Goal: Communication & Community: Answer question/provide support

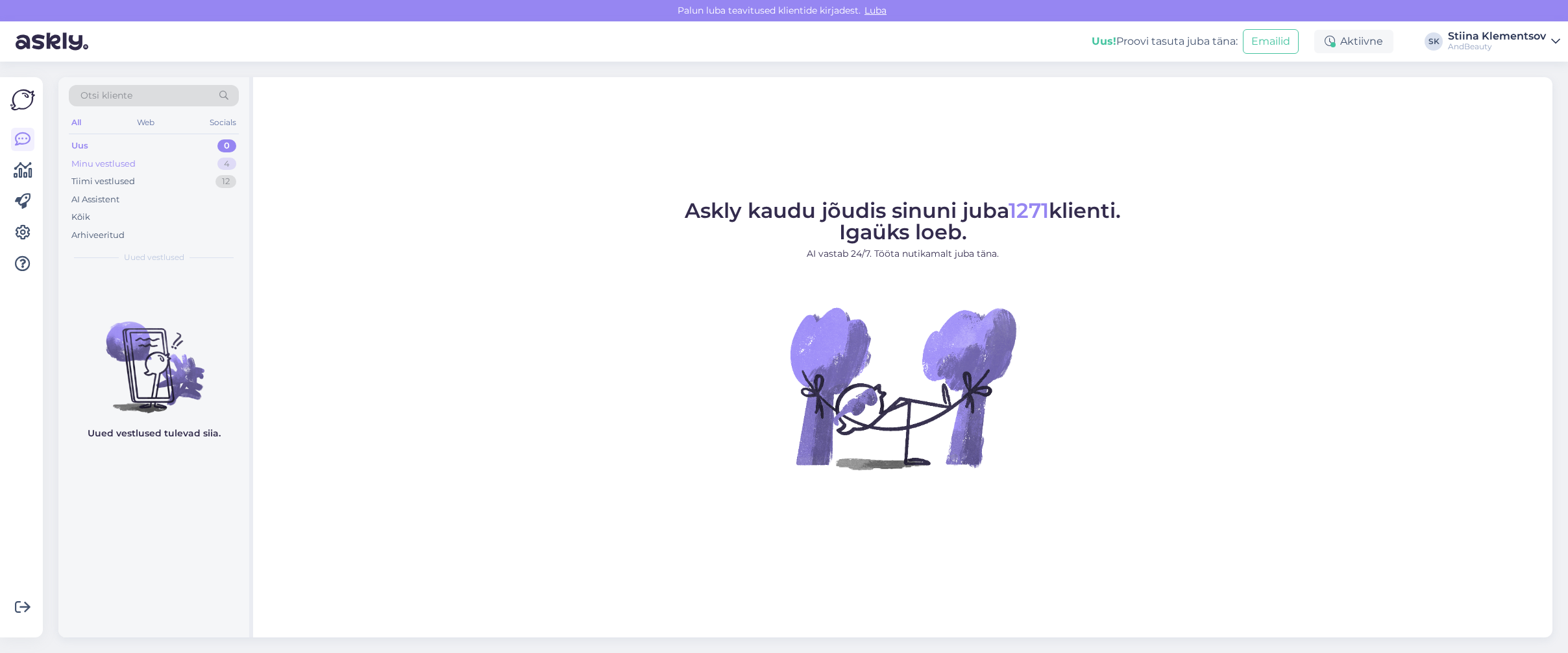
click at [161, 166] on div "Minu vestlused 4" at bounding box center [153, 164] width 170 height 18
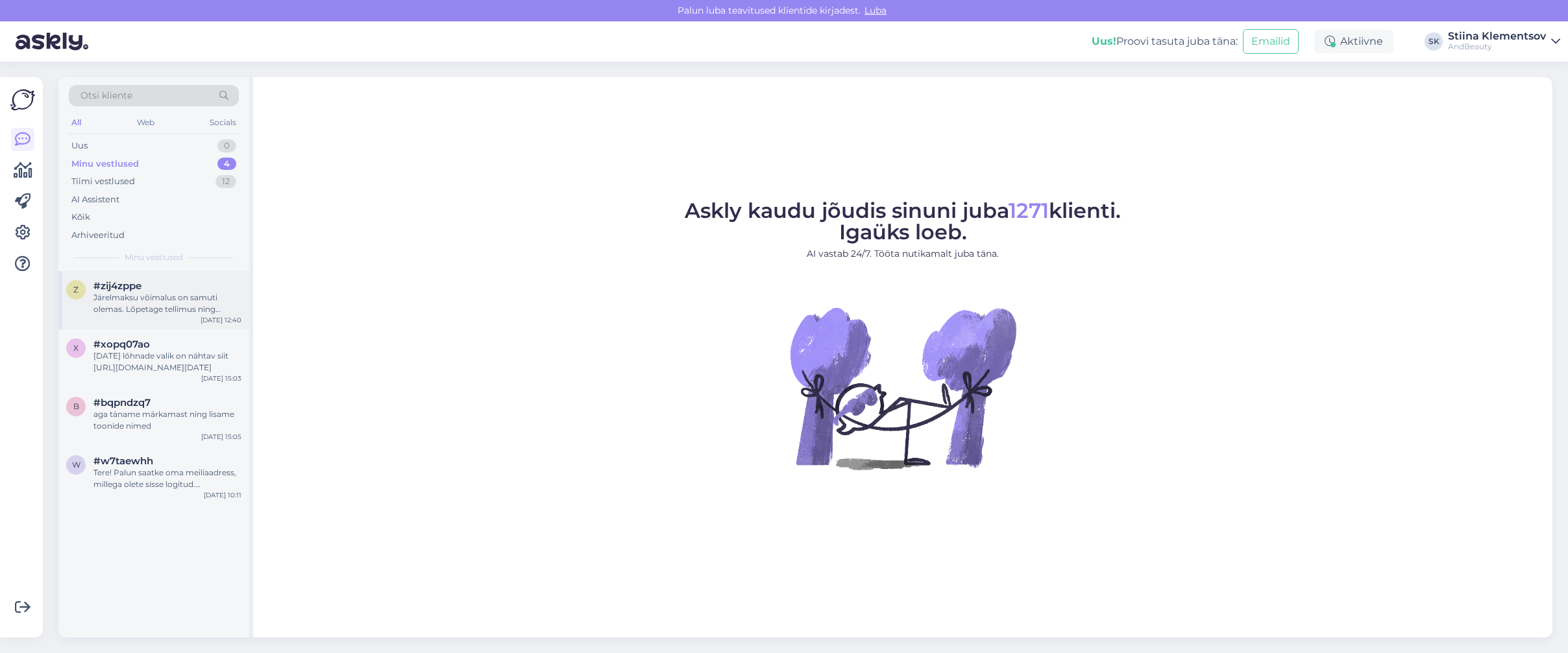
click at [201, 295] on div "Järelmaksu võimalus on samuti olemas. Lõpetage tellimus ning maksmisele suundud…" at bounding box center [167, 304] width 148 height 23
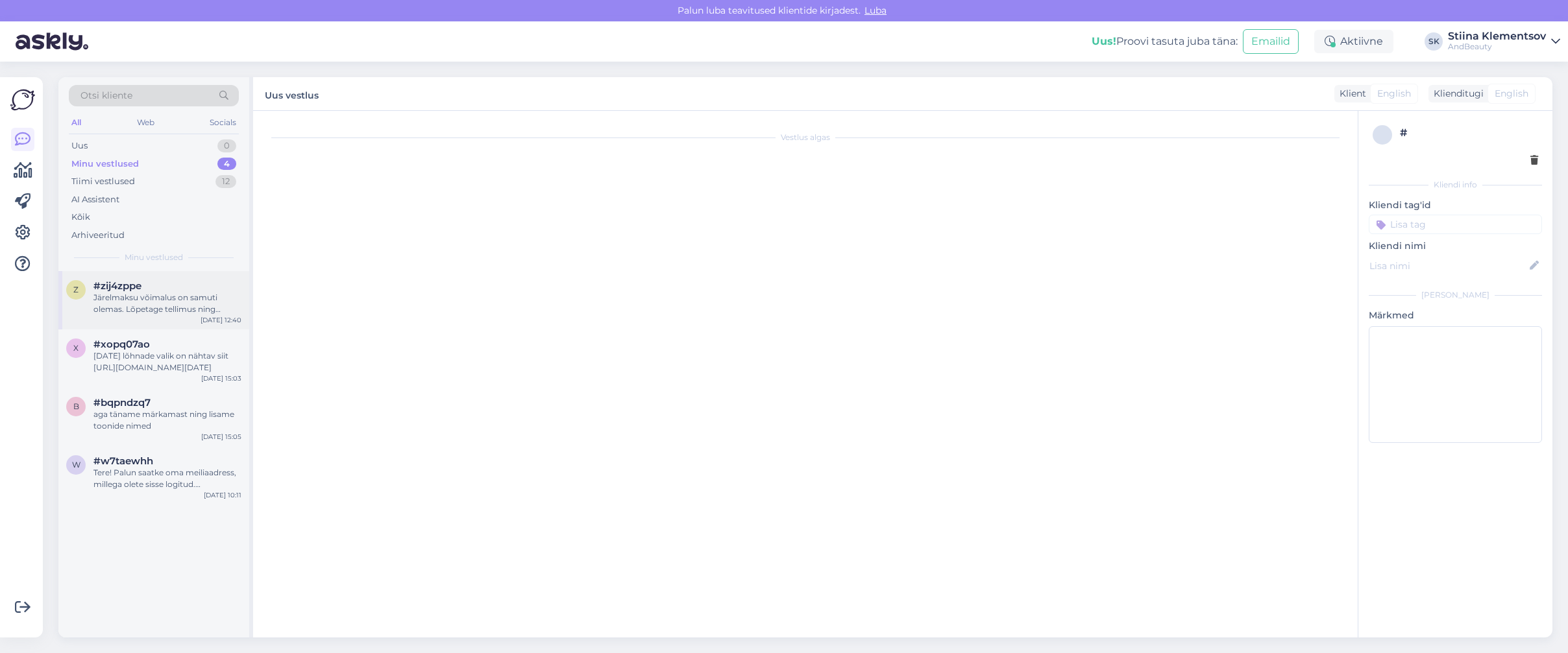
scroll to position [206, 0]
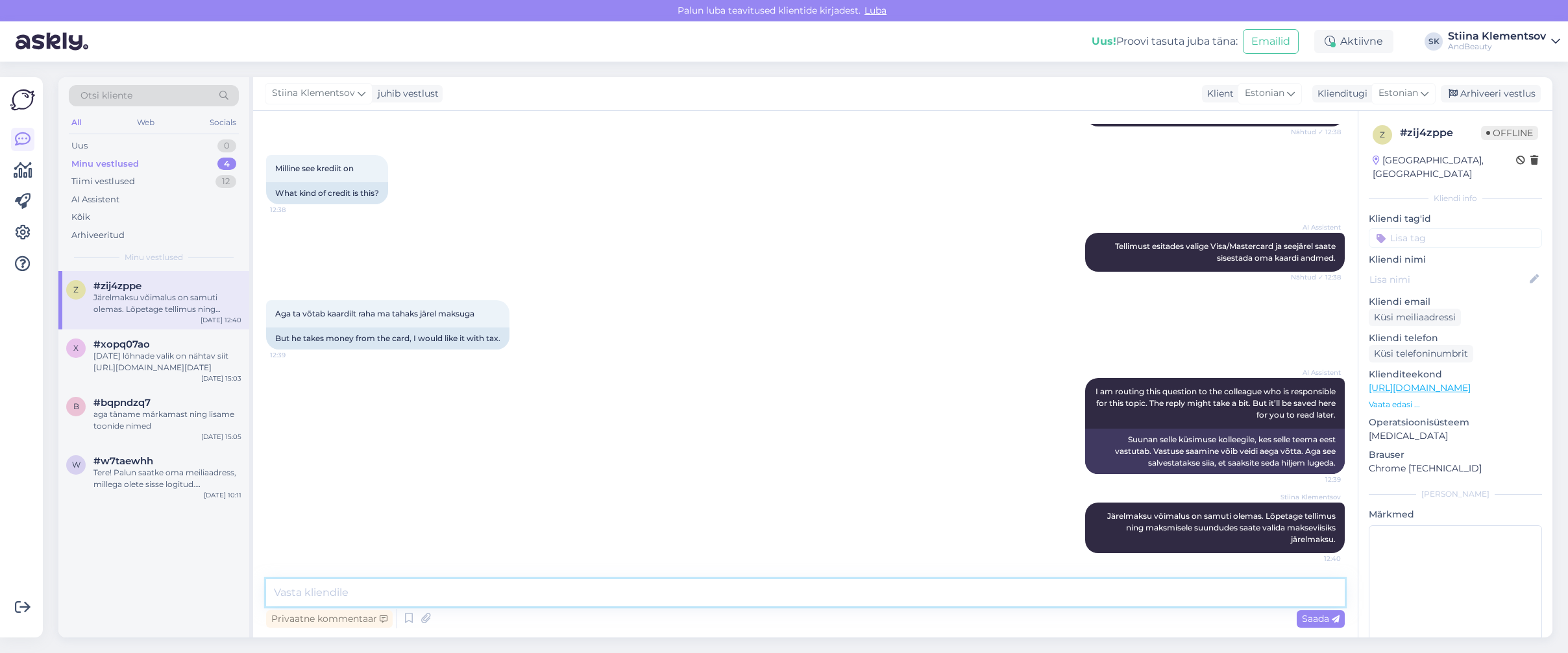
click at [488, 595] on textarea at bounding box center [805, 593] width 1079 height 27
click at [1509, 93] on div "Arhiveeri vestlus" at bounding box center [1490, 94] width 100 height 17
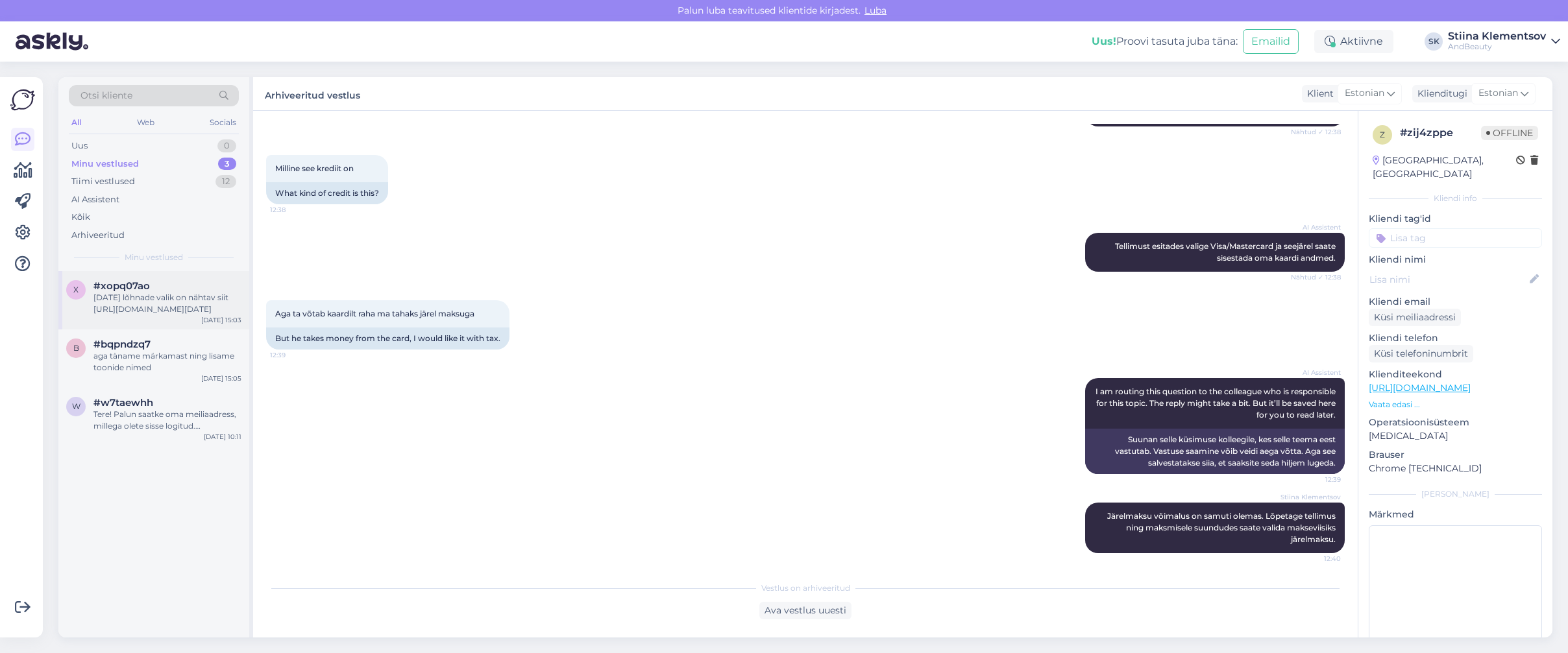
click at [177, 292] on div "[DATE] lõhnade valik on nähtav siit [URL][DOMAIN_NAME][DATE]" at bounding box center [167, 304] width 148 height 23
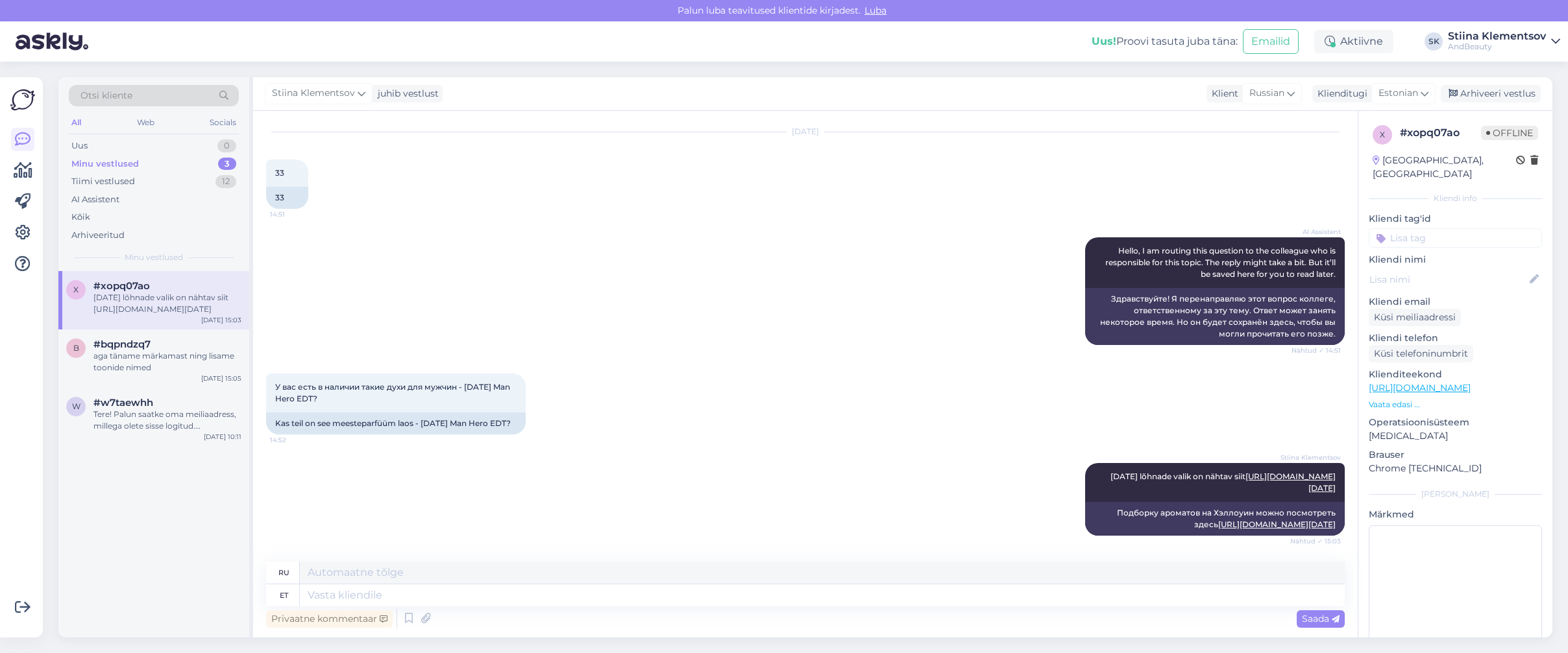
drag, startPoint x: 1485, startPoint y: 95, endPoint x: 1047, endPoint y: 173, distance: 444.9
click at [1485, 95] on div "Arhiveeri vestlus" at bounding box center [1490, 94] width 100 height 17
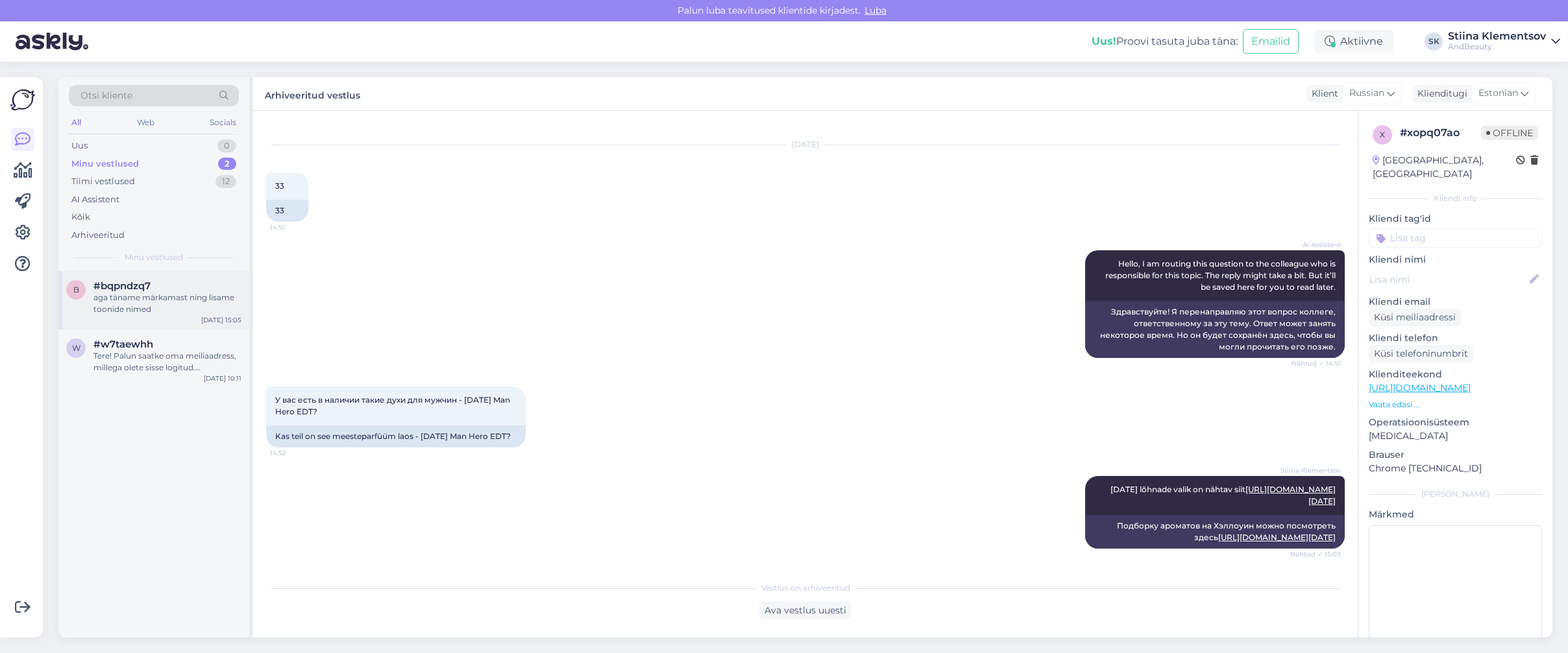
click at [161, 294] on div "aga täname märkamast ning lisame toonide nimed" at bounding box center [167, 304] width 148 height 23
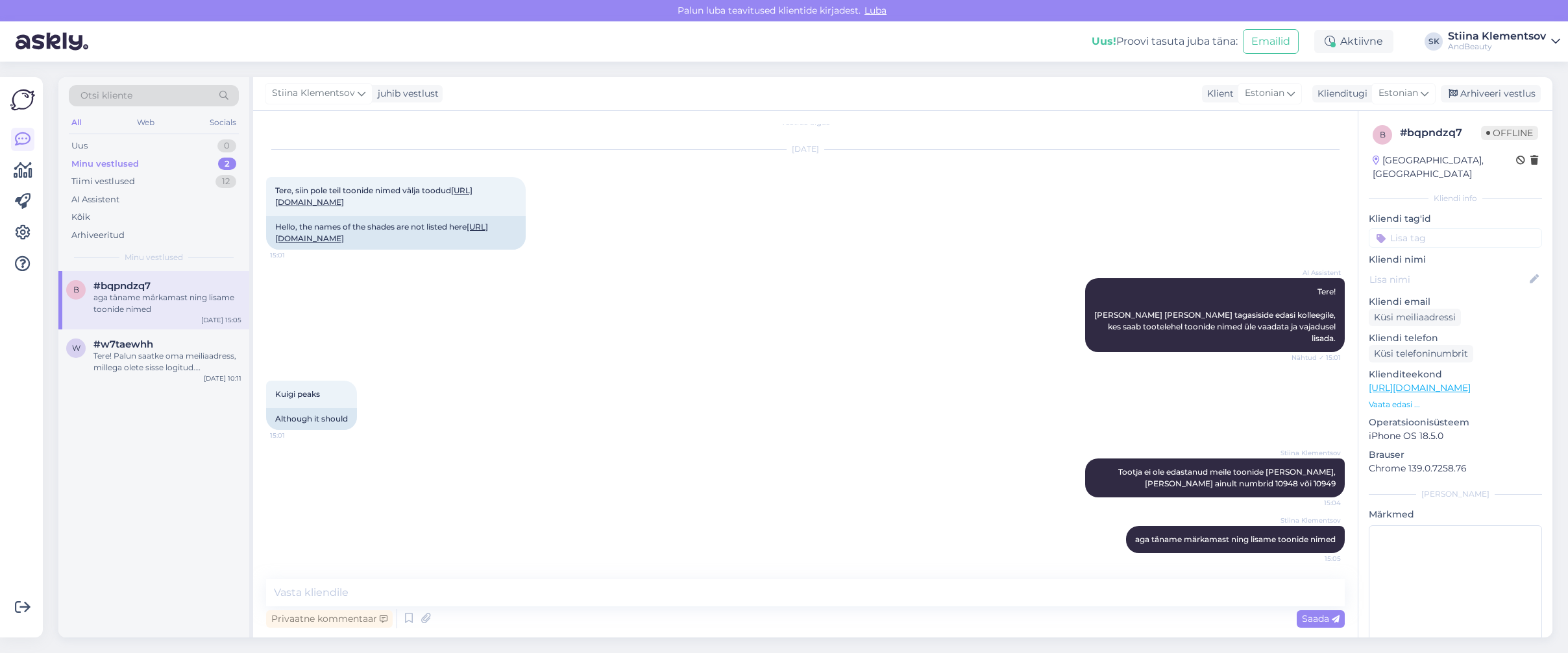
scroll to position [98, 0]
drag, startPoint x: 1476, startPoint y: 85, endPoint x: 1467, endPoint y: 87, distance: 9.2
click at [1476, 85] on div "Arhiveeri vestlus" at bounding box center [1490, 94] width 100 height 17
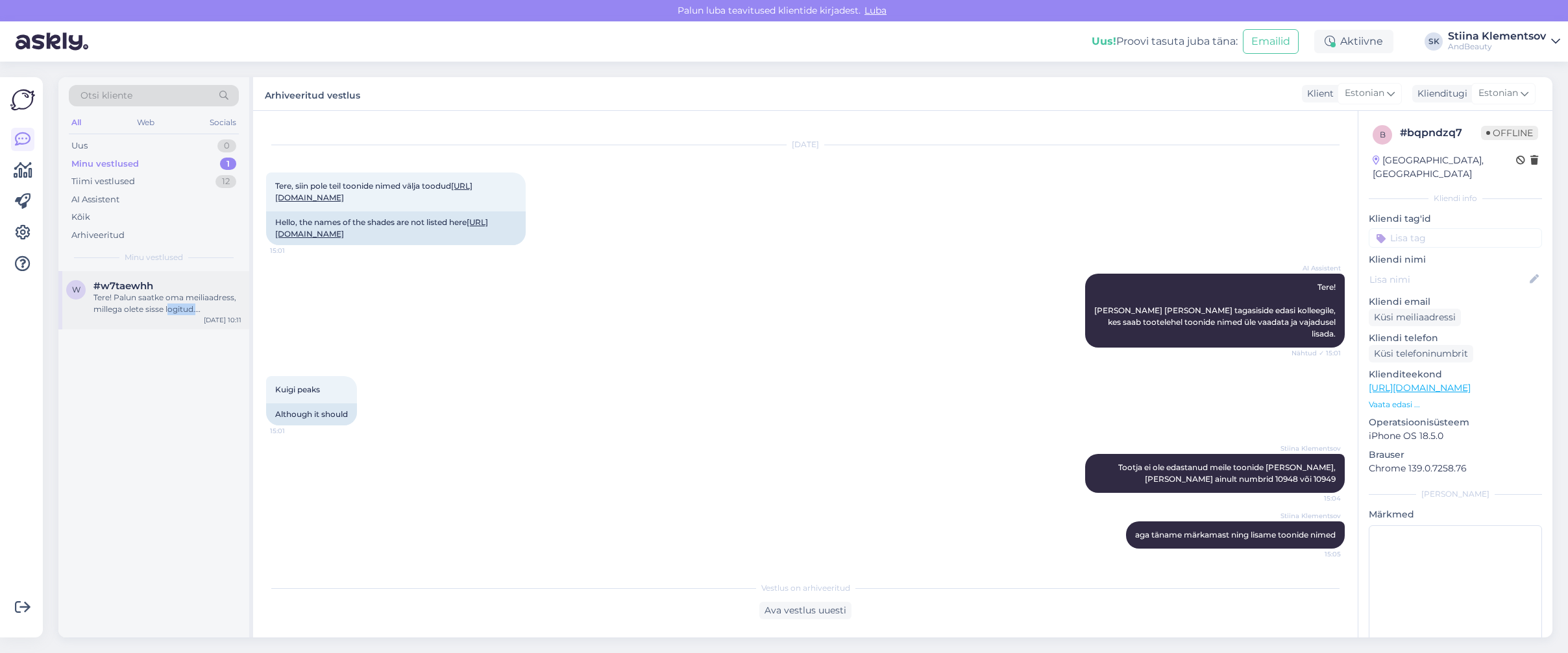
click at [171, 315] on div "w #w7taewhh Tere! Palun saatke oma meiliaadress, millega olete sisse logitud. T…" at bounding box center [153, 300] width 191 height 58
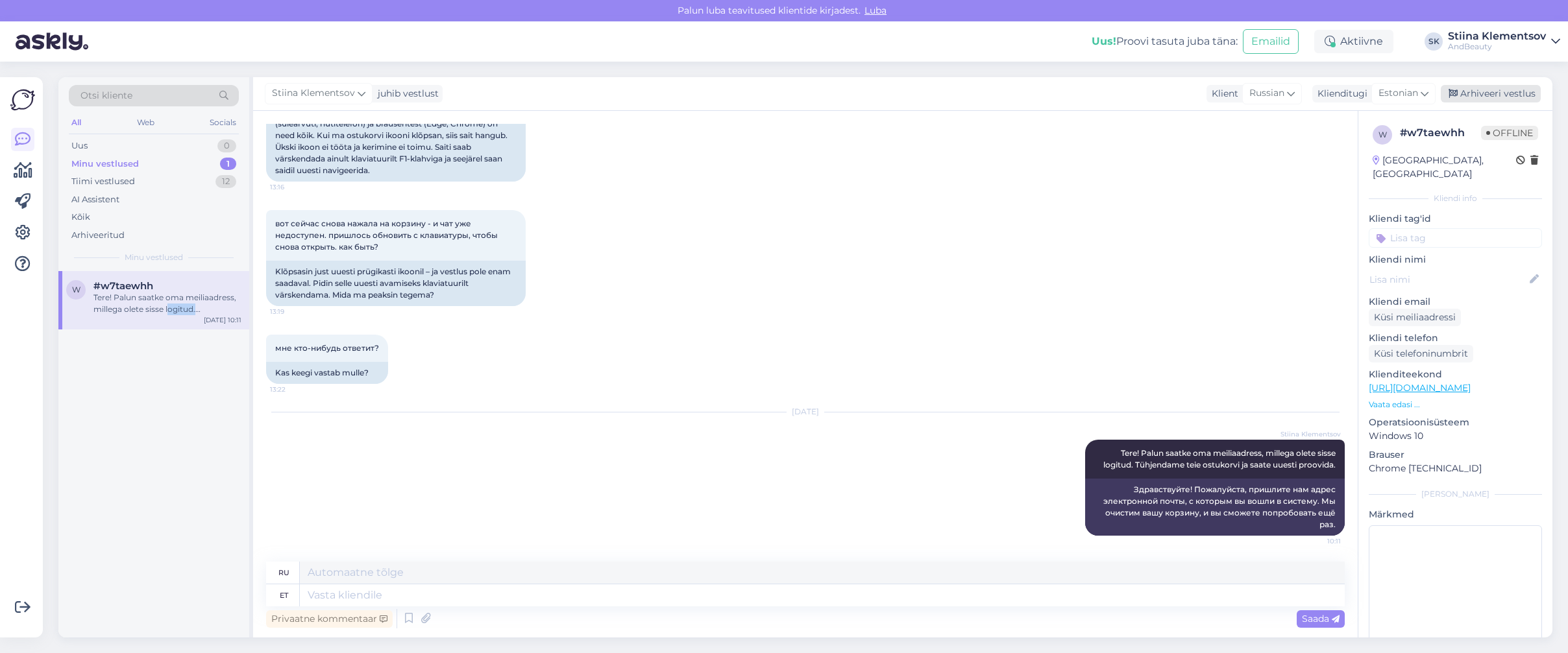
click at [1481, 93] on div "Arhiveeri vestlus" at bounding box center [1490, 94] width 100 height 17
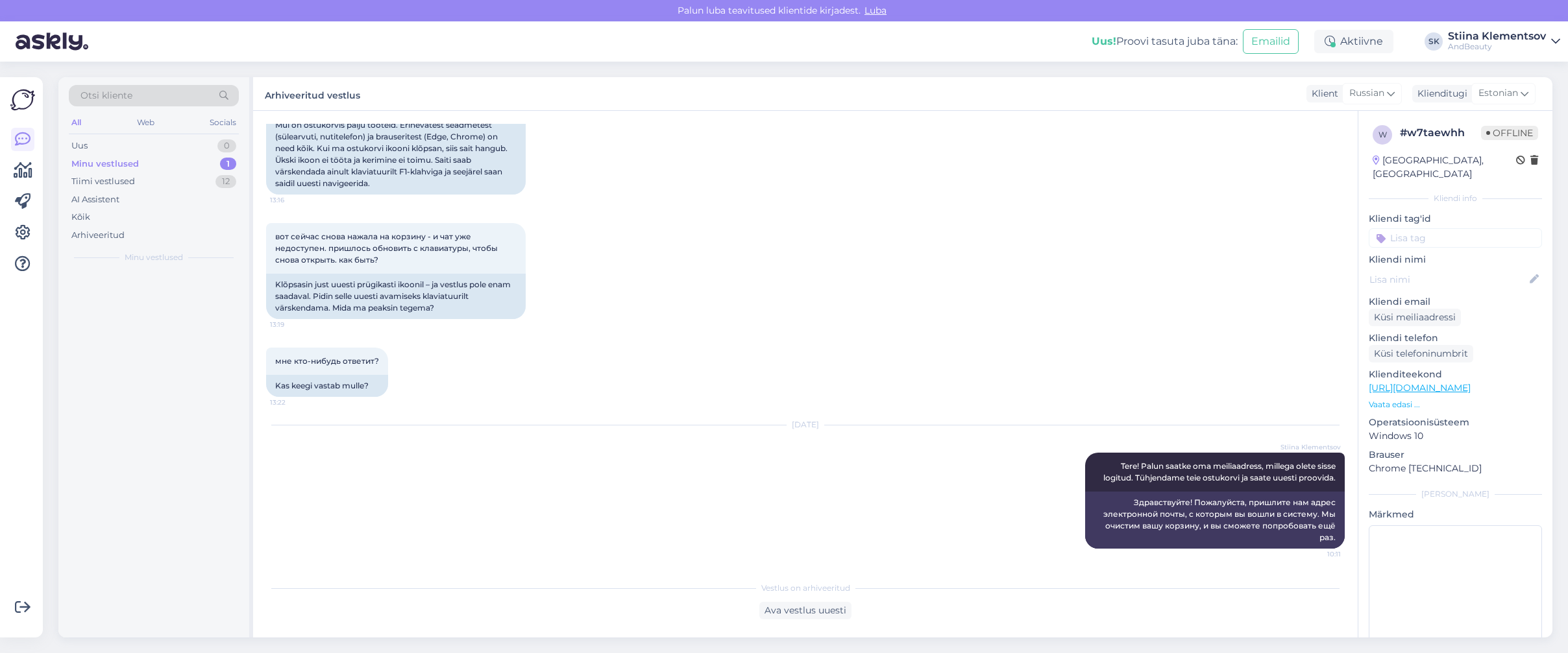
scroll to position [368, 0]
